Goal: Task Accomplishment & Management: Use online tool/utility

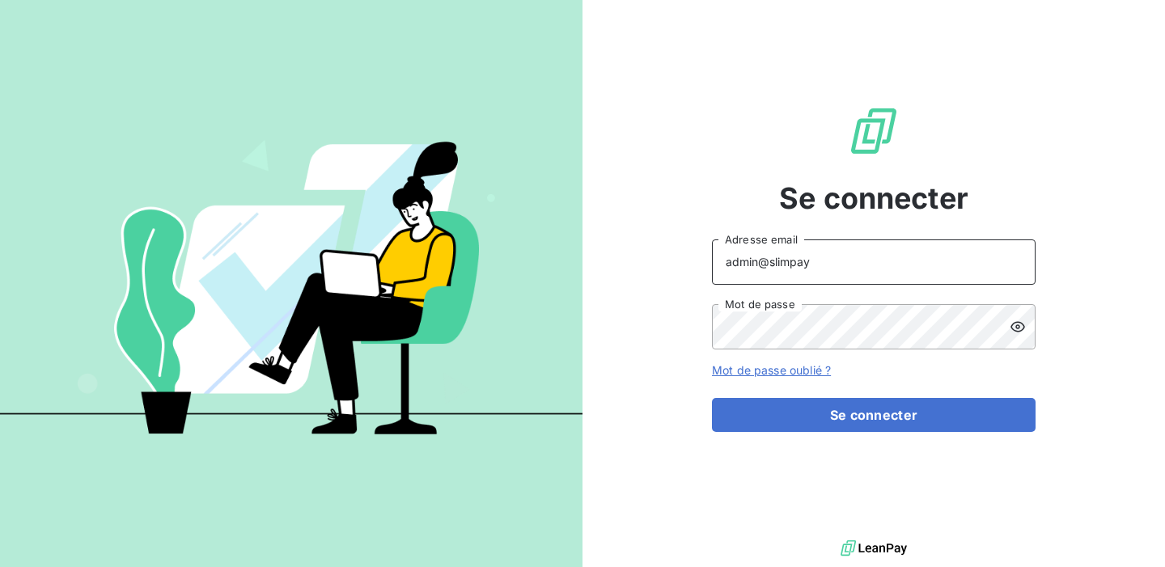
click at [823, 267] on input "admin@slimpay" at bounding box center [873, 261] width 323 height 45
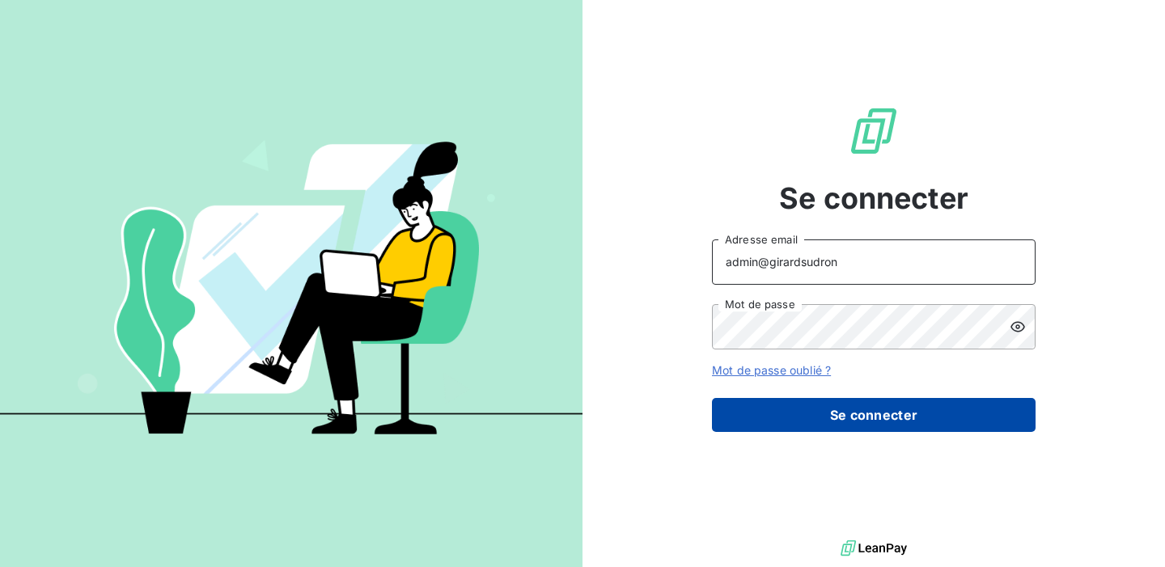
type input "admin@girardsudron"
click at [838, 418] on button "Se connecter" at bounding box center [873, 415] width 323 height 34
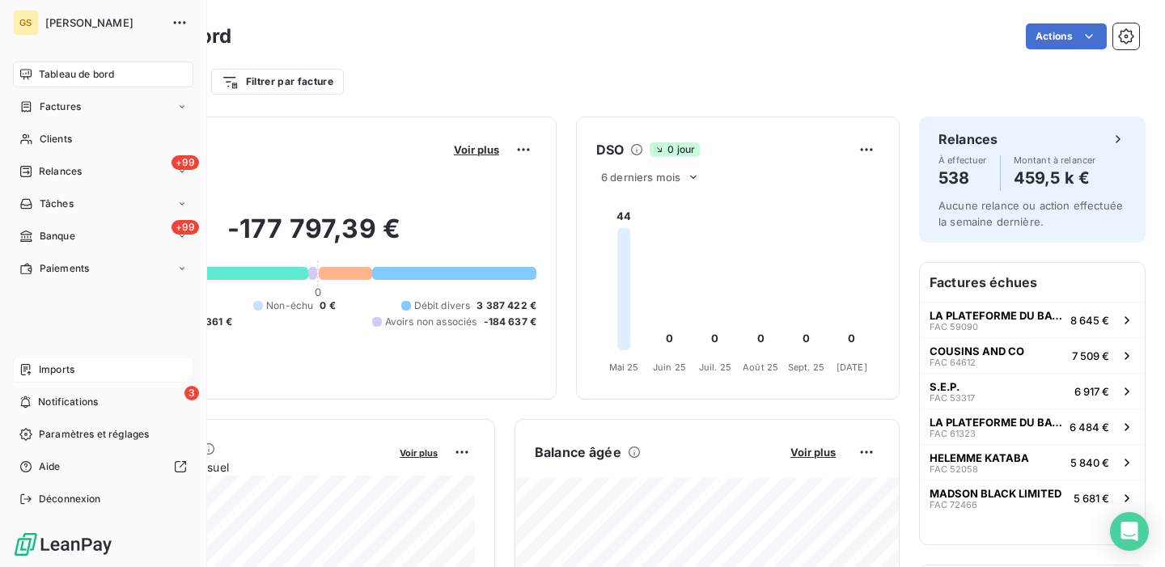
click at [65, 372] on span "Imports" at bounding box center [57, 369] width 36 height 15
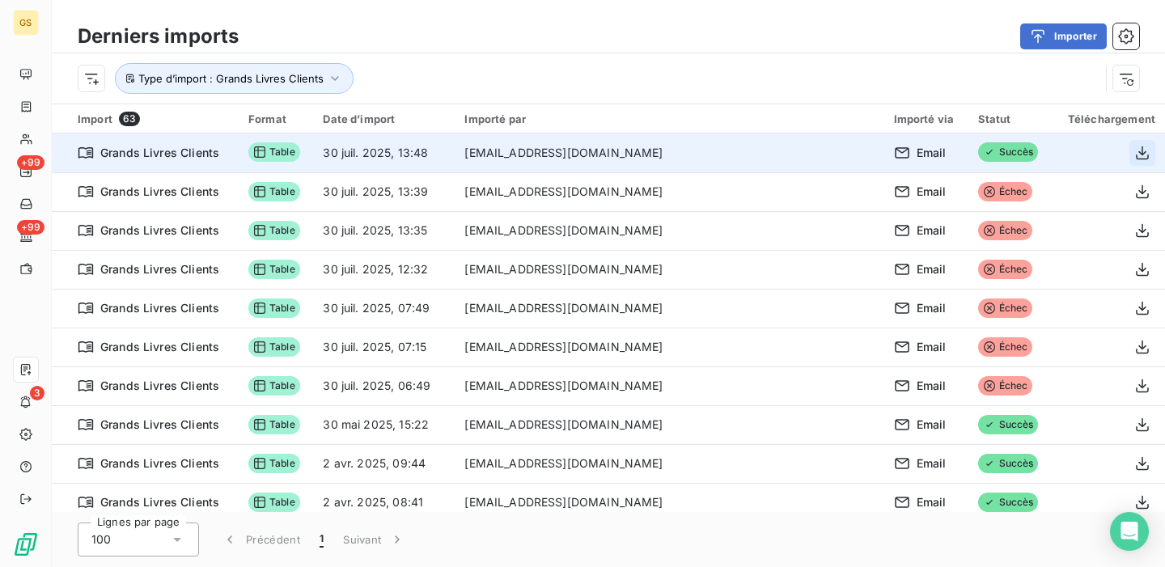
click at [1134, 156] on icon "button" at bounding box center [1142, 153] width 16 height 16
click at [1134, 154] on icon "button" at bounding box center [1142, 153] width 16 height 16
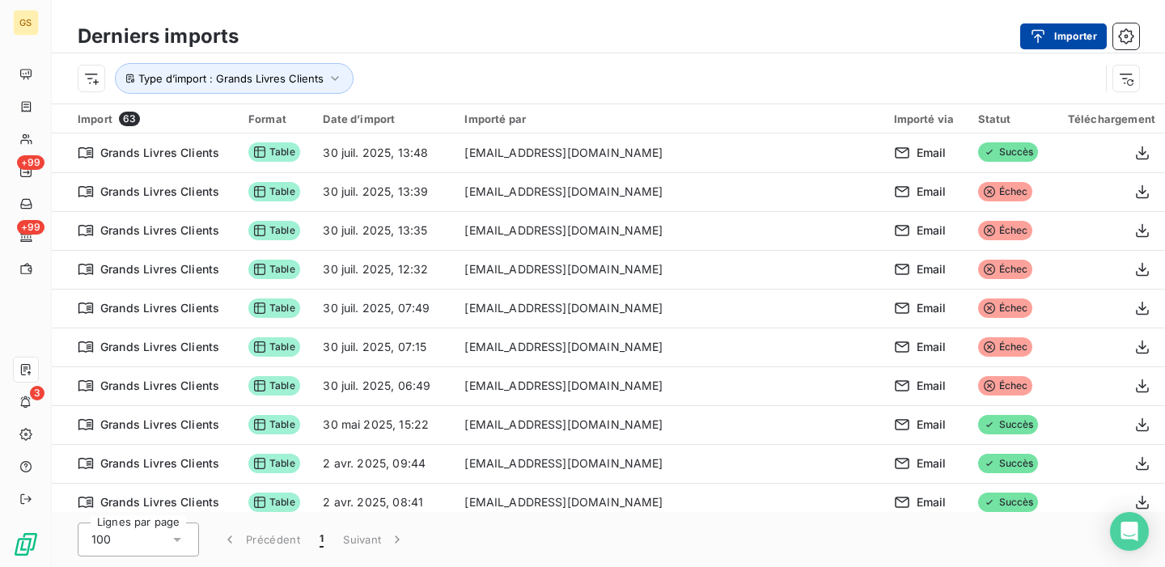
click at [1035, 41] on icon "button" at bounding box center [1037, 36] width 16 height 16
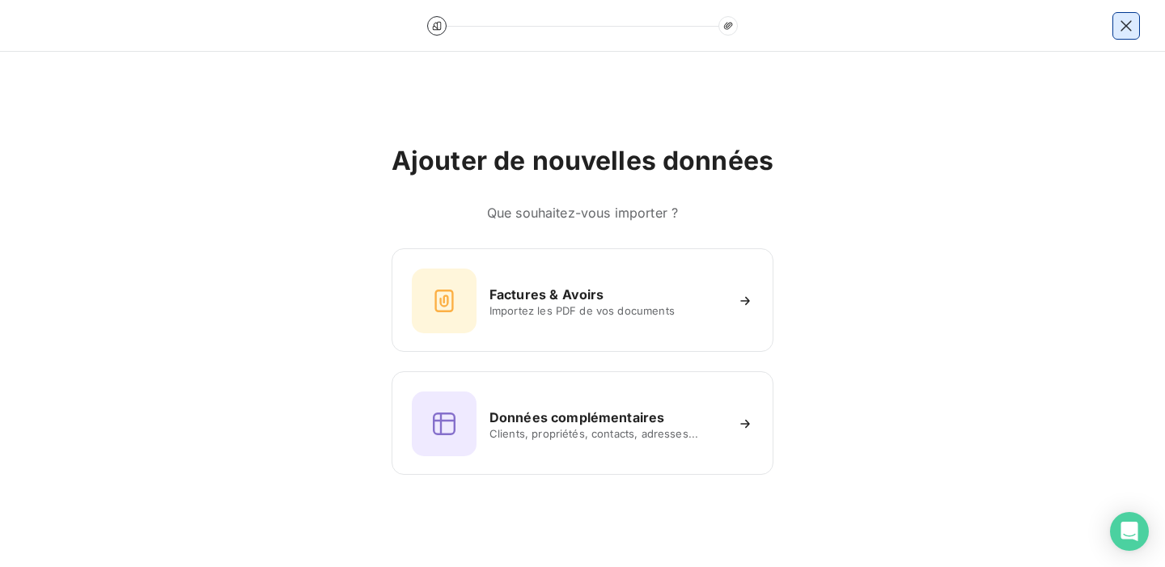
click at [1131, 23] on icon "button" at bounding box center [1126, 26] width 16 height 16
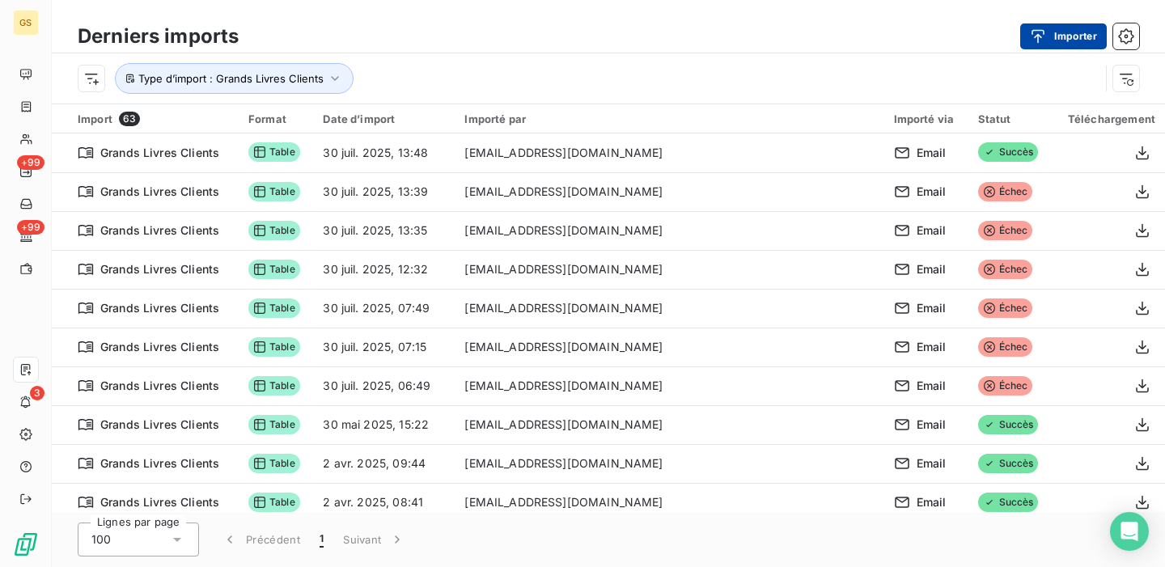
click at [1061, 34] on button "Importer" at bounding box center [1063, 36] width 87 height 26
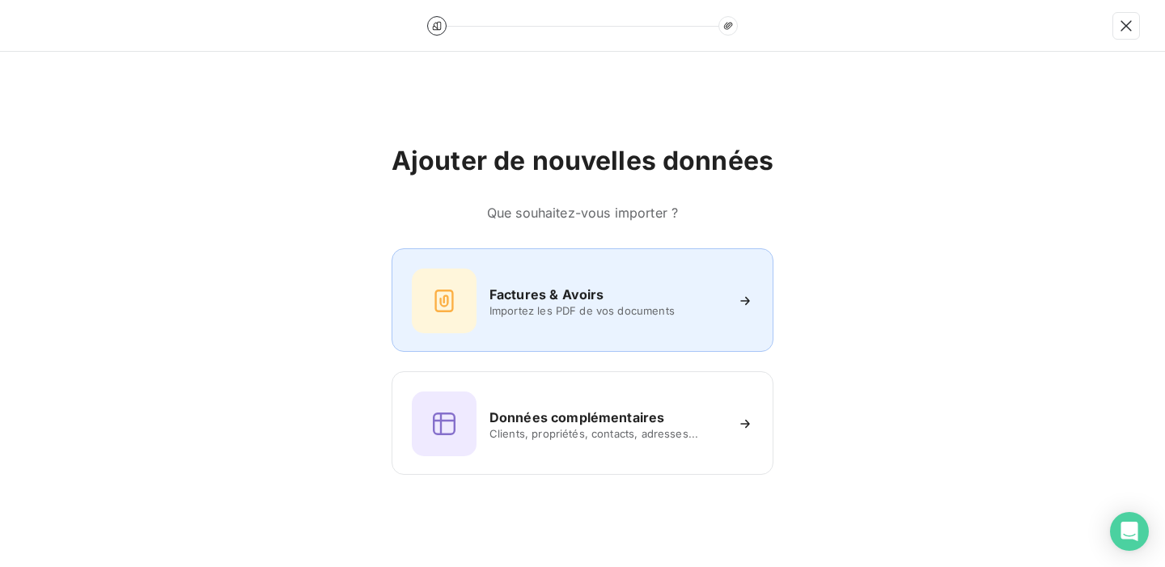
click at [666, 279] on div "Factures & Avoirs Importez les PDF de vos documents" at bounding box center [582, 300] width 341 height 65
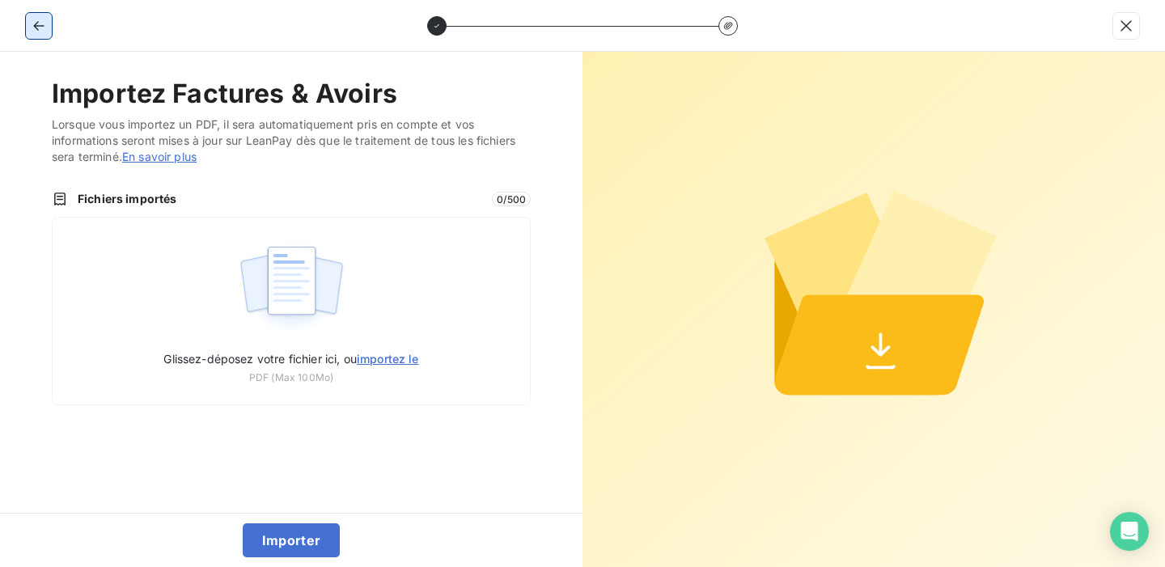
click at [33, 25] on icon "button" at bounding box center [38, 26] width 11 height 10
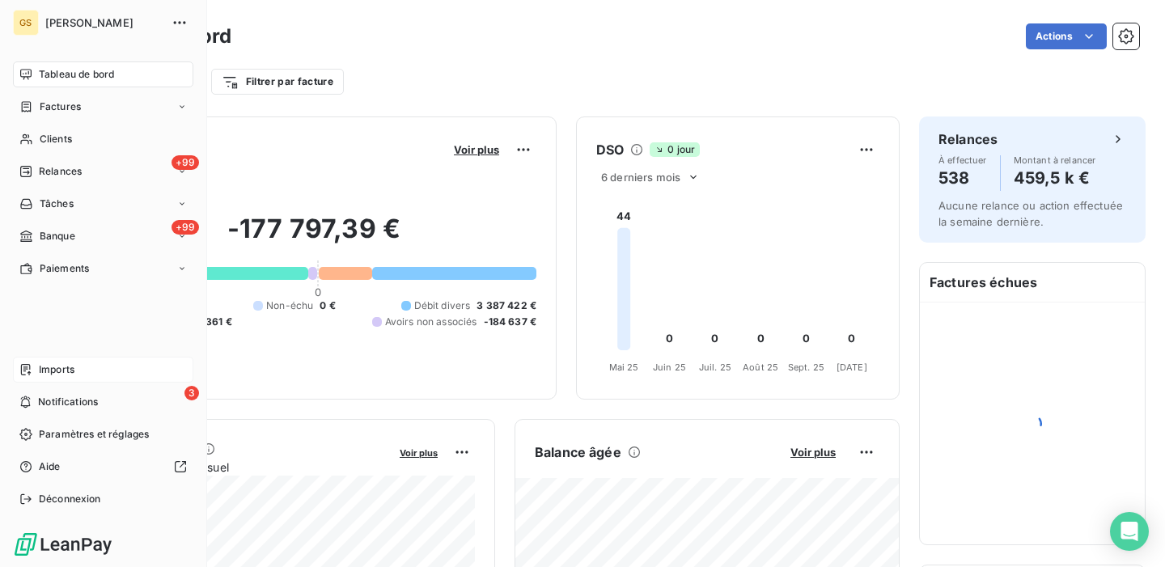
click at [47, 371] on span "Imports" at bounding box center [57, 369] width 36 height 15
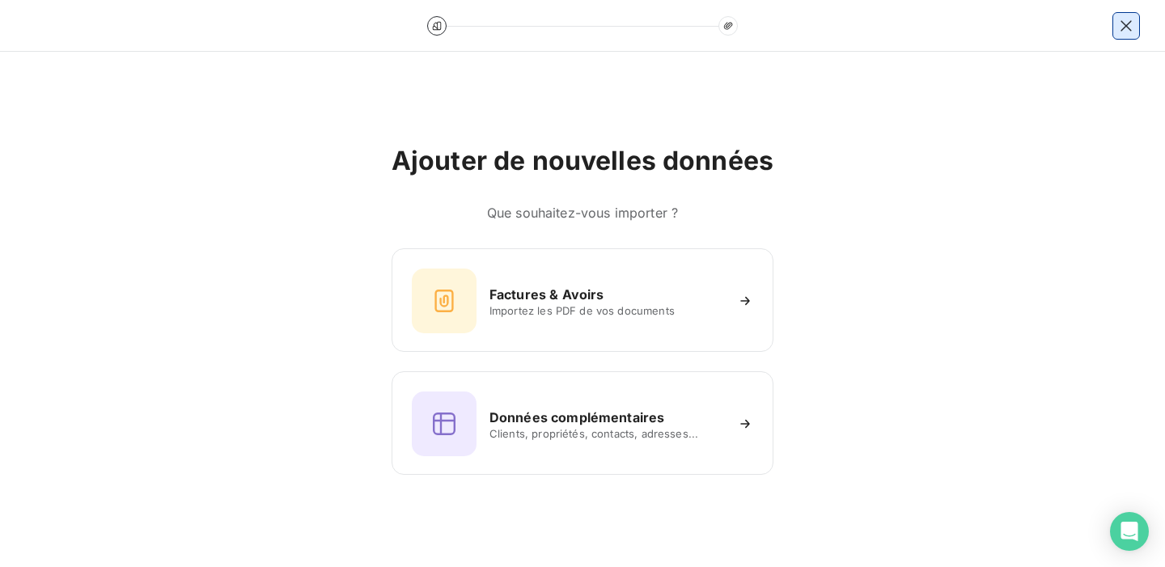
click at [1123, 27] on icon "button" at bounding box center [1125, 25] width 11 height 11
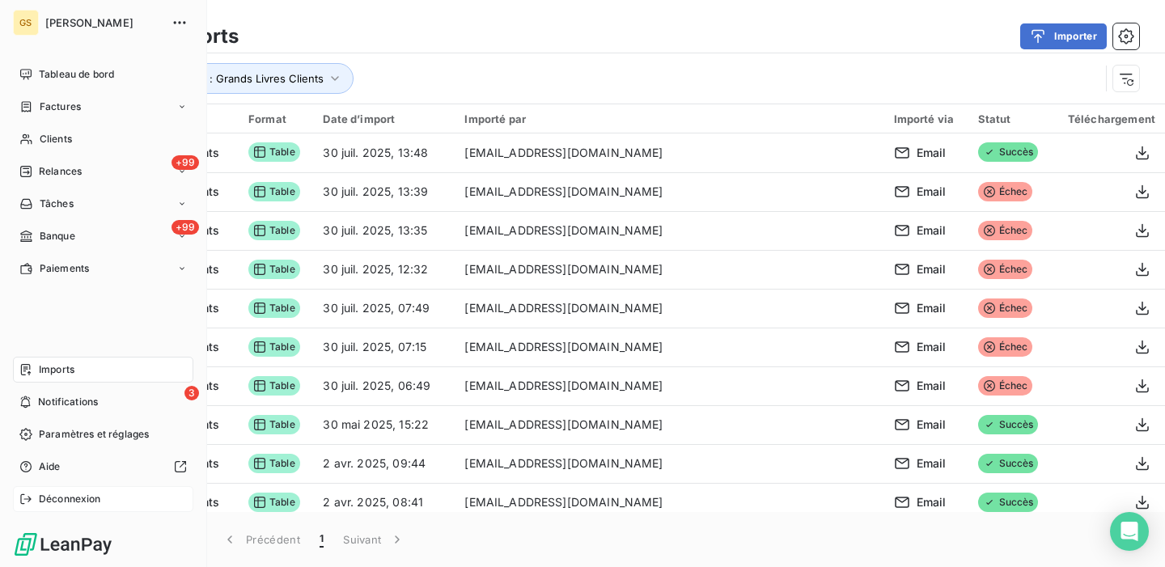
click at [82, 497] on span "Déconnexion" at bounding box center [70, 499] width 62 height 15
